Goal: Check status

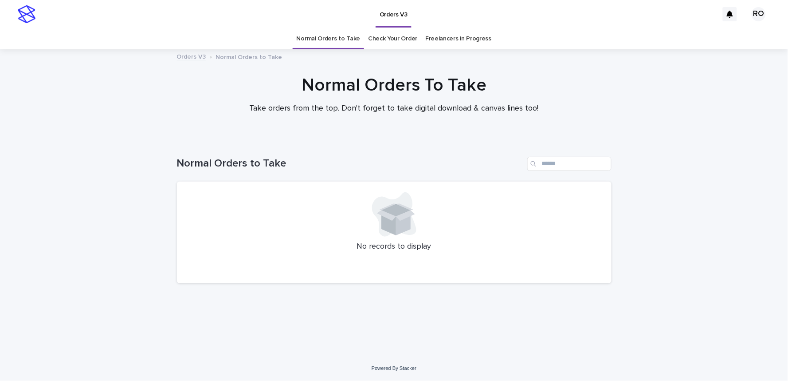
click at [394, 40] on link "Check Your Order" at bounding box center [392, 38] width 49 height 21
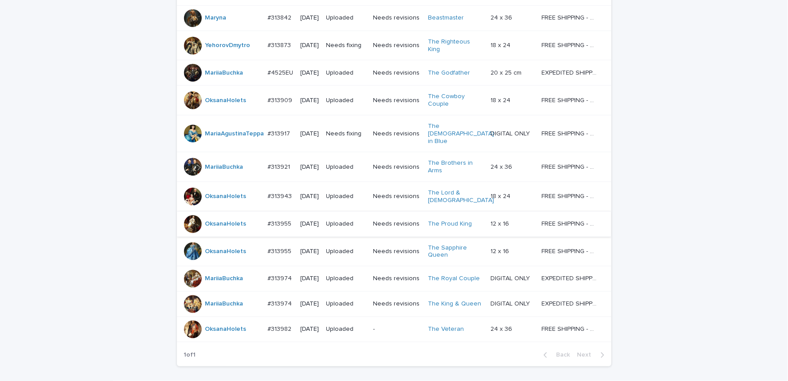
scroll to position [295, 0]
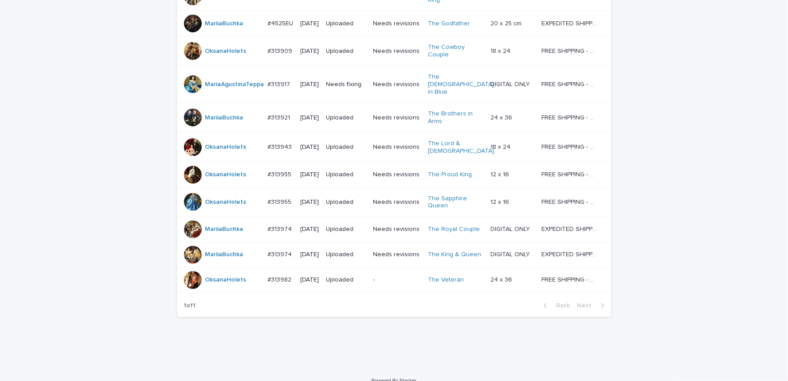
click at [192, 126] on div at bounding box center [193, 118] width 18 height 18
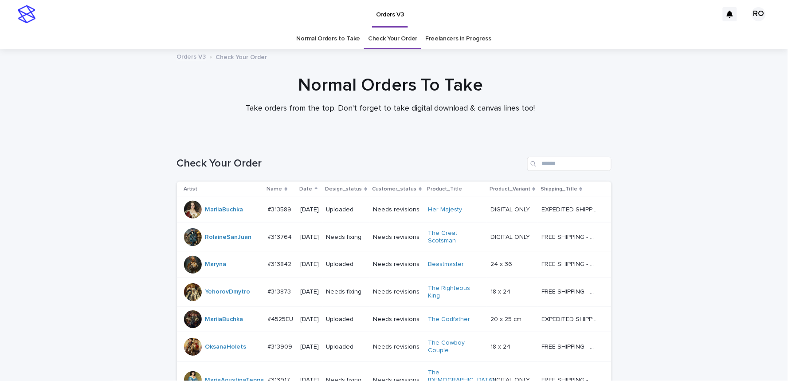
click at [454, 39] on link "Freelancers in Progress" at bounding box center [458, 38] width 66 height 21
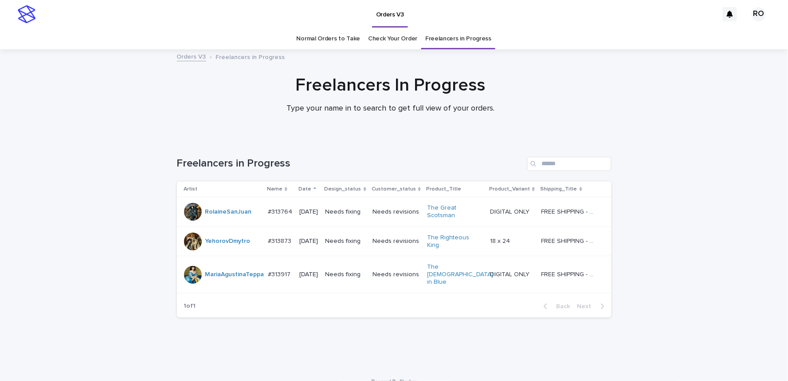
click at [393, 37] on link "Check Your Order" at bounding box center [392, 38] width 49 height 21
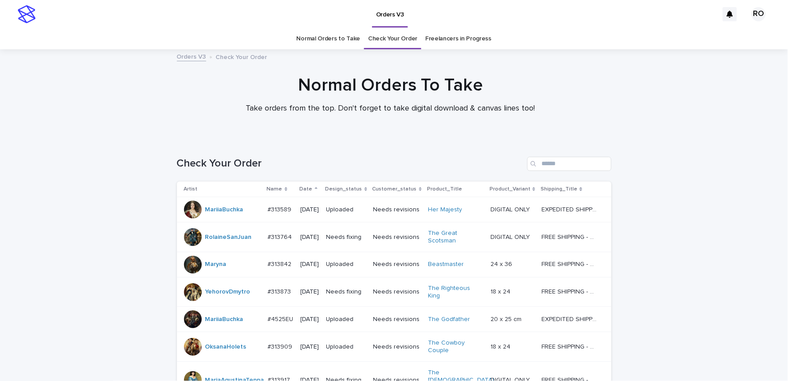
click at [325, 34] on link "Normal Orders to Take" at bounding box center [329, 38] width 64 height 21
